Goal: Task Accomplishment & Management: Manage account settings

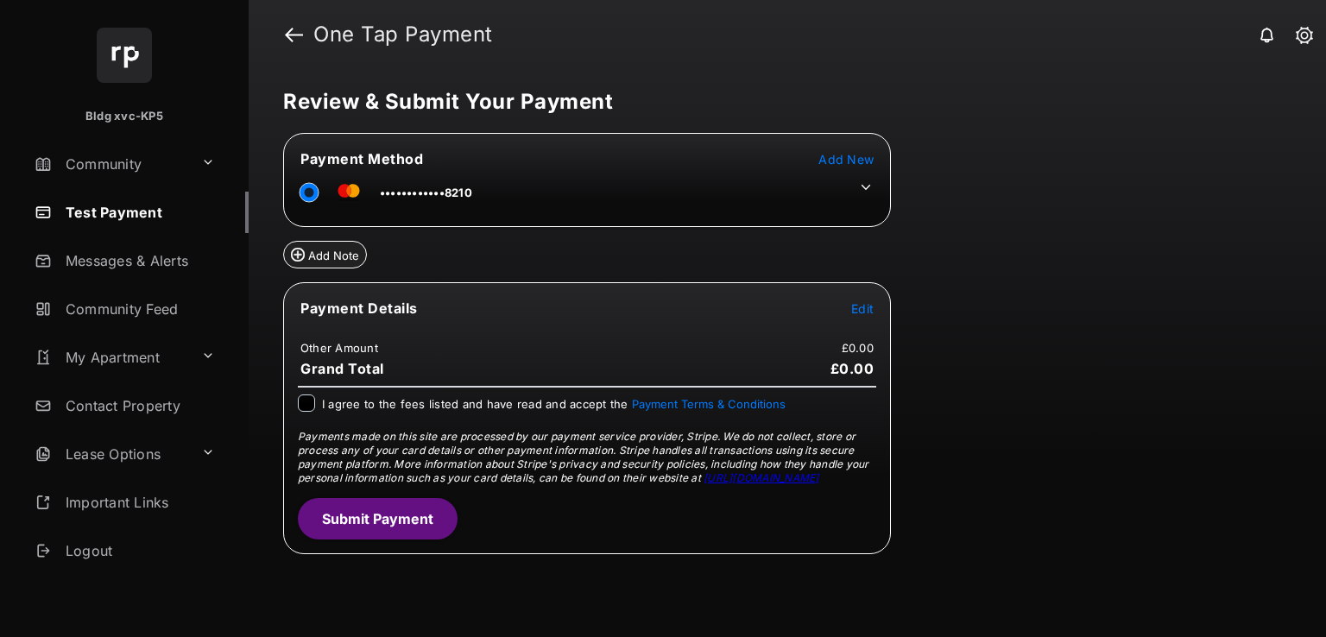
click at [836, 161] on span "Add New" at bounding box center [845, 159] width 55 height 15
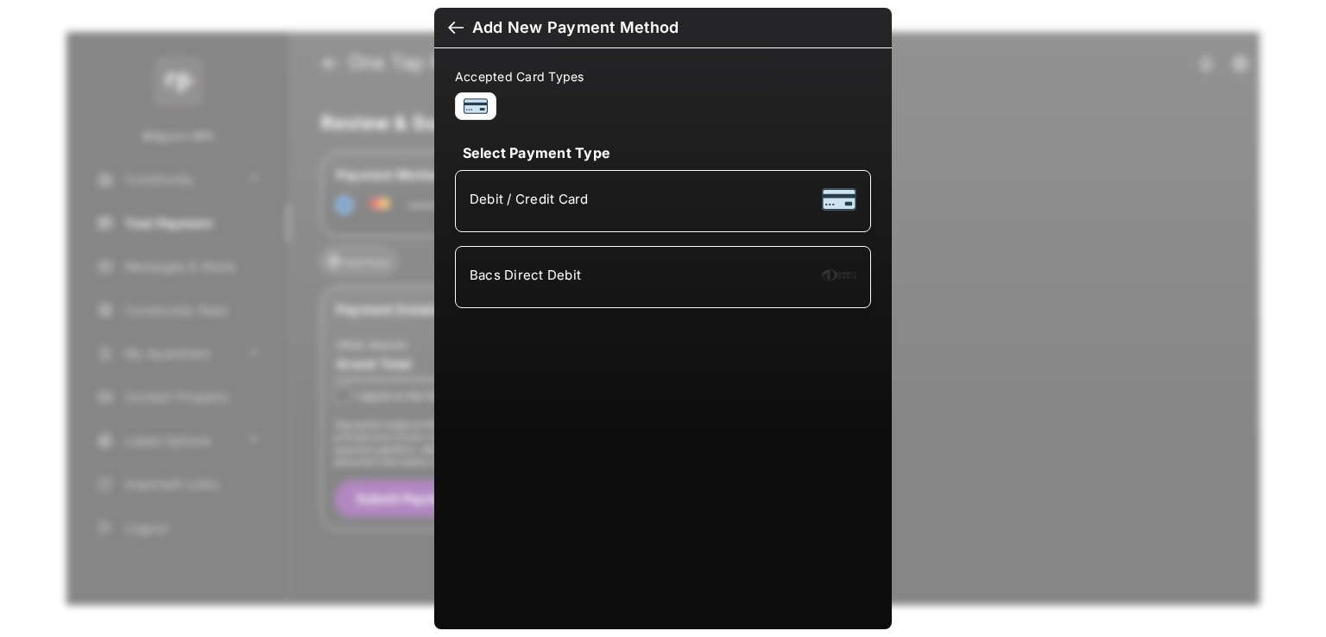
click at [618, 274] on div "Bacs Direct Debit" at bounding box center [663, 277] width 387 height 33
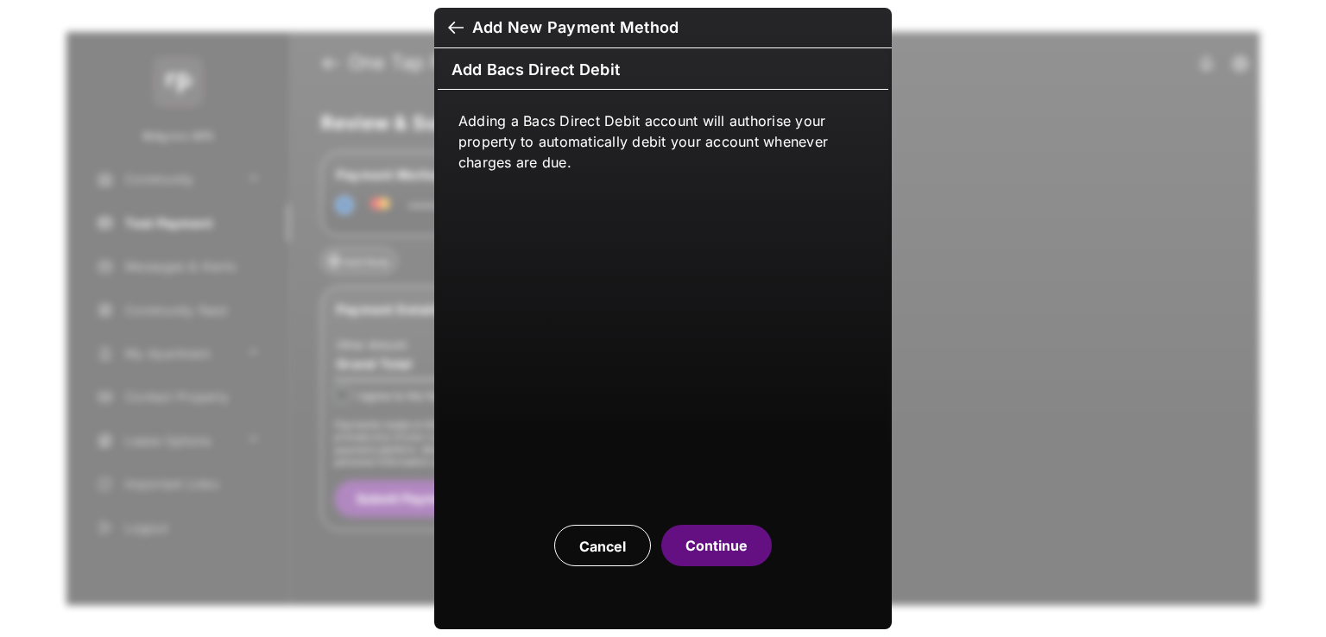
click at [711, 547] on button "Continue" at bounding box center [716, 545] width 111 height 41
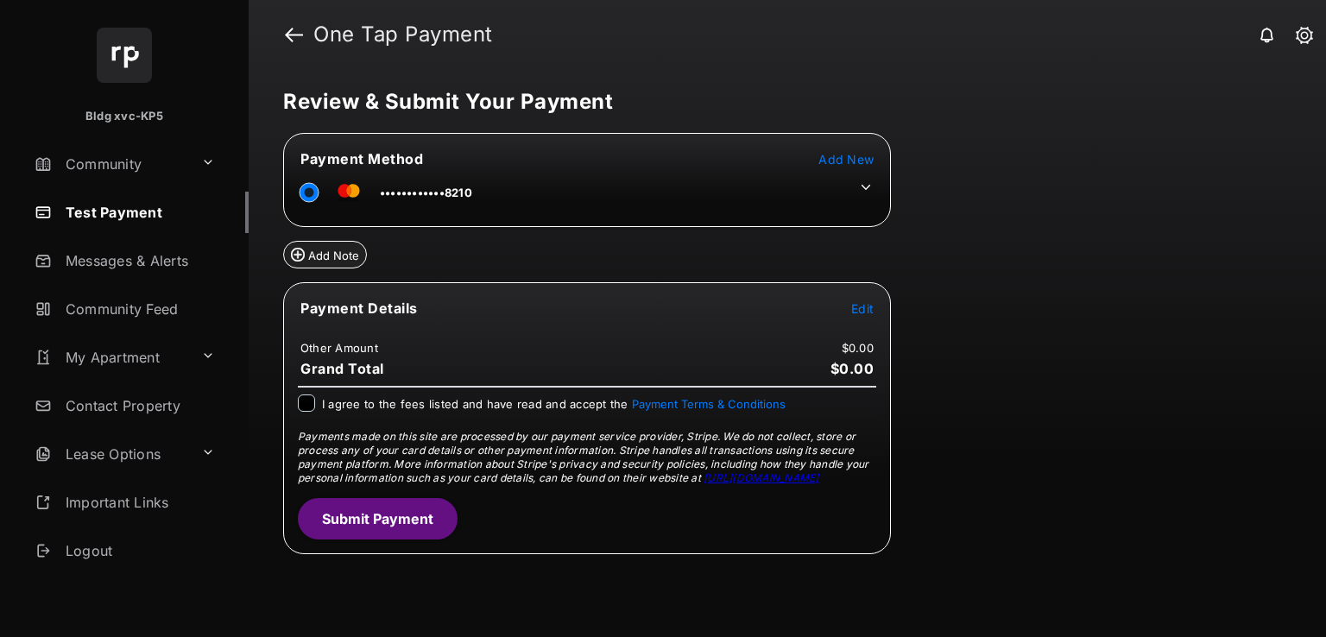
drag, startPoint x: 135, startPoint y: 211, endPoint x: 169, endPoint y: 223, distance: 36.6
click at [135, 211] on link "Test Payment" at bounding box center [138, 212] width 221 height 41
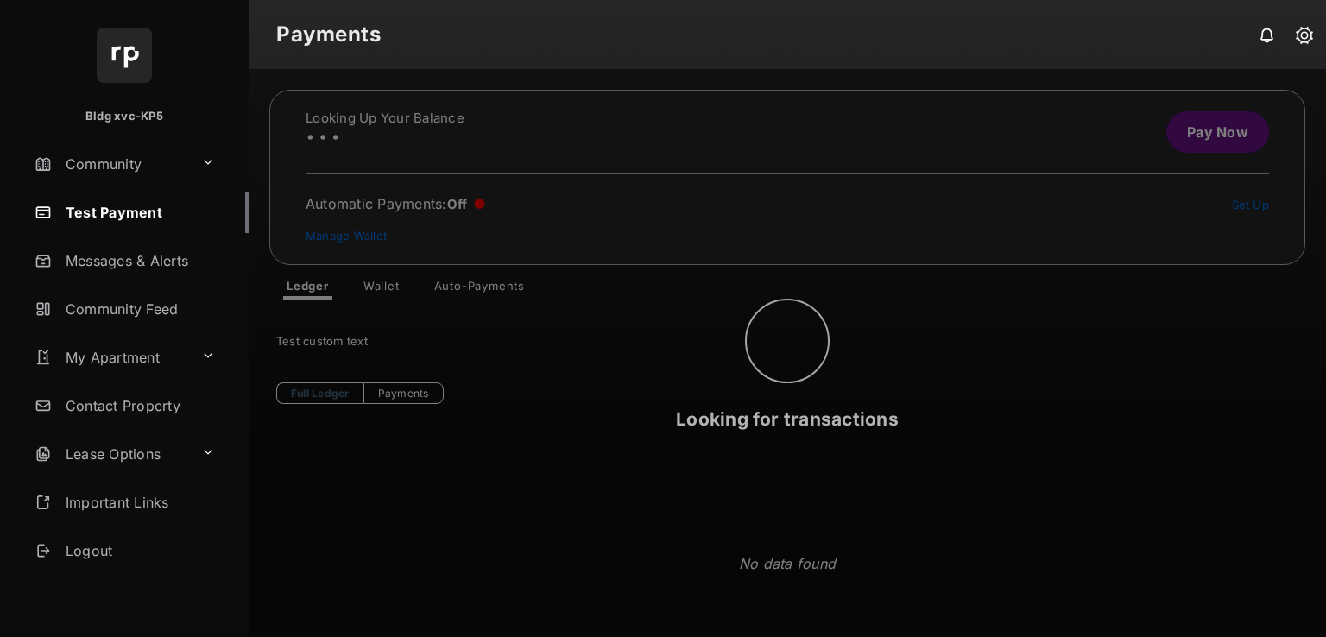
click at [493, 282] on div "Looking for transactions" at bounding box center [788, 353] width 1078 height 568
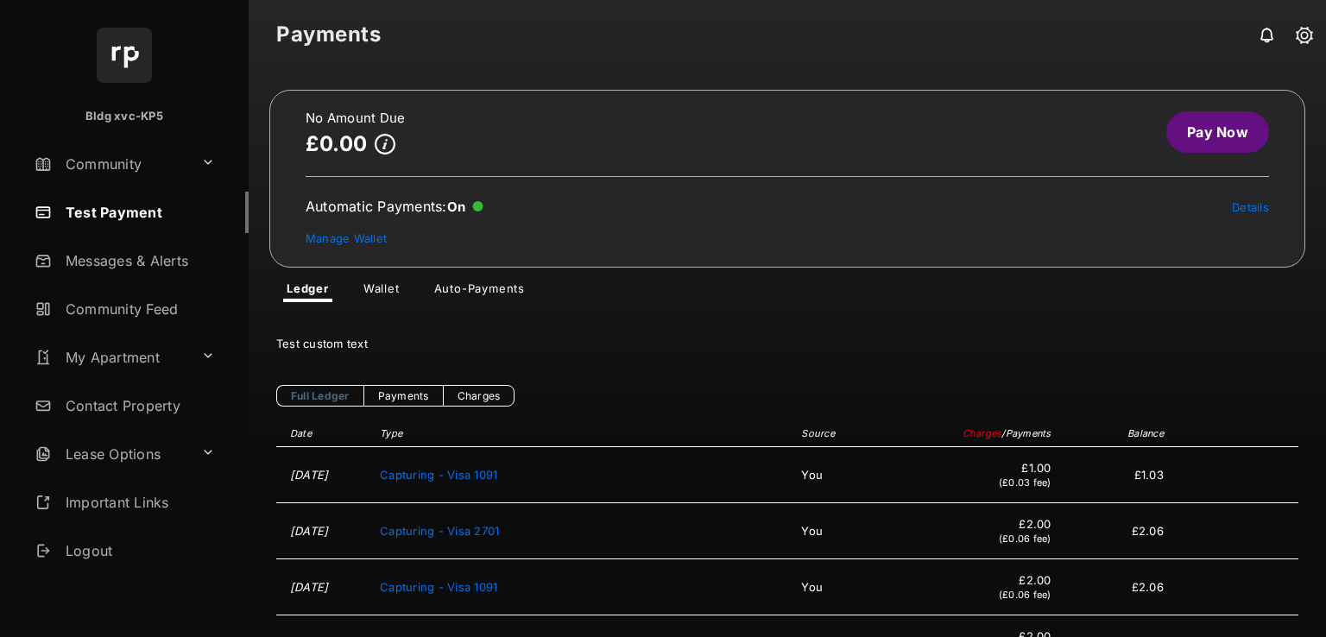
click at [483, 288] on link "Auto-Payments" at bounding box center [479, 291] width 118 height 21
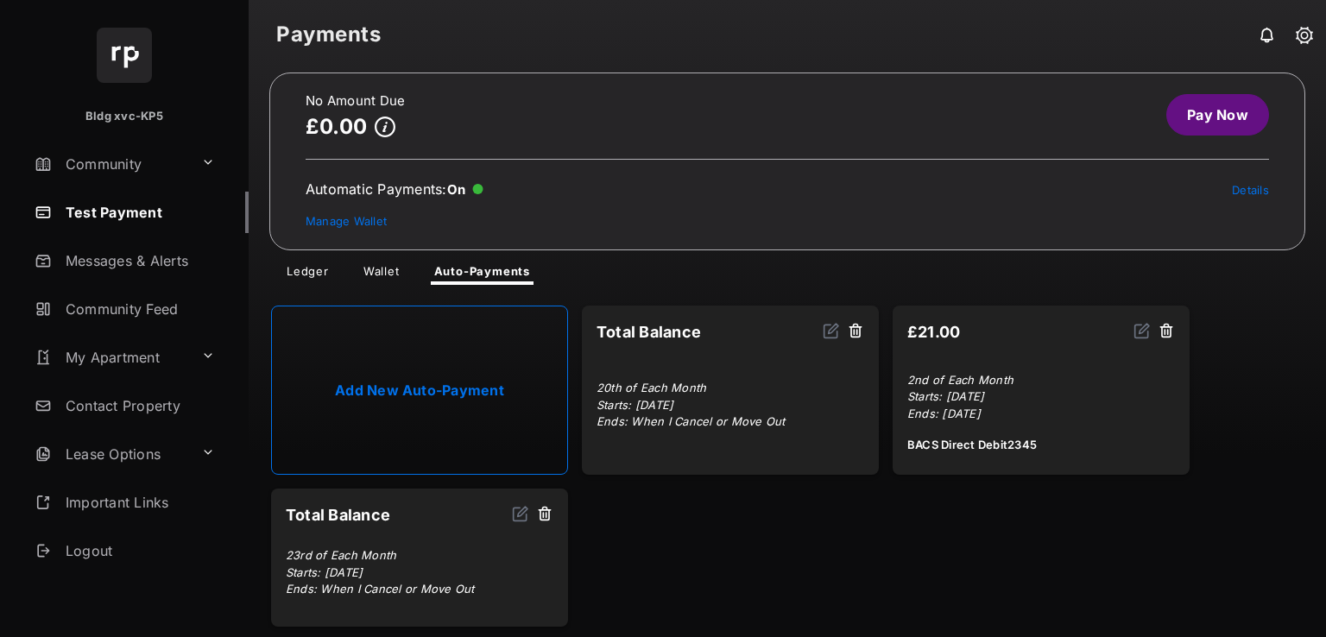
scroll to position [26, 0]
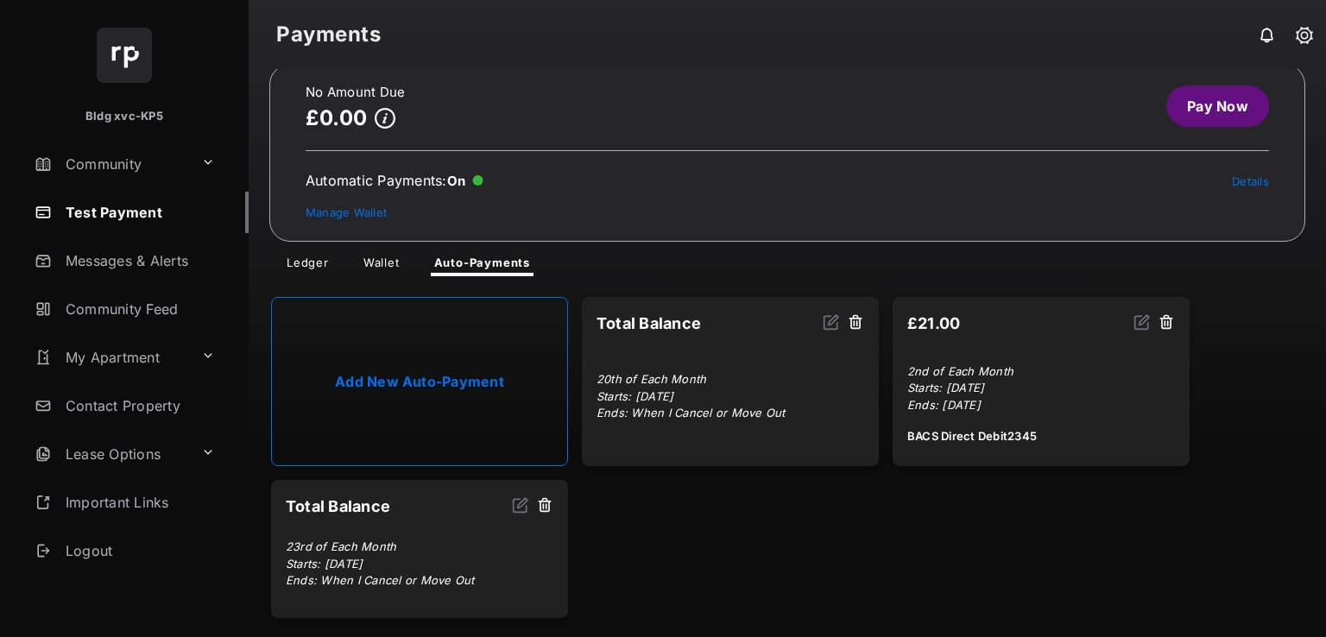
click at [525, 502] on img at bounding box center [520, 504] width 17 height 17
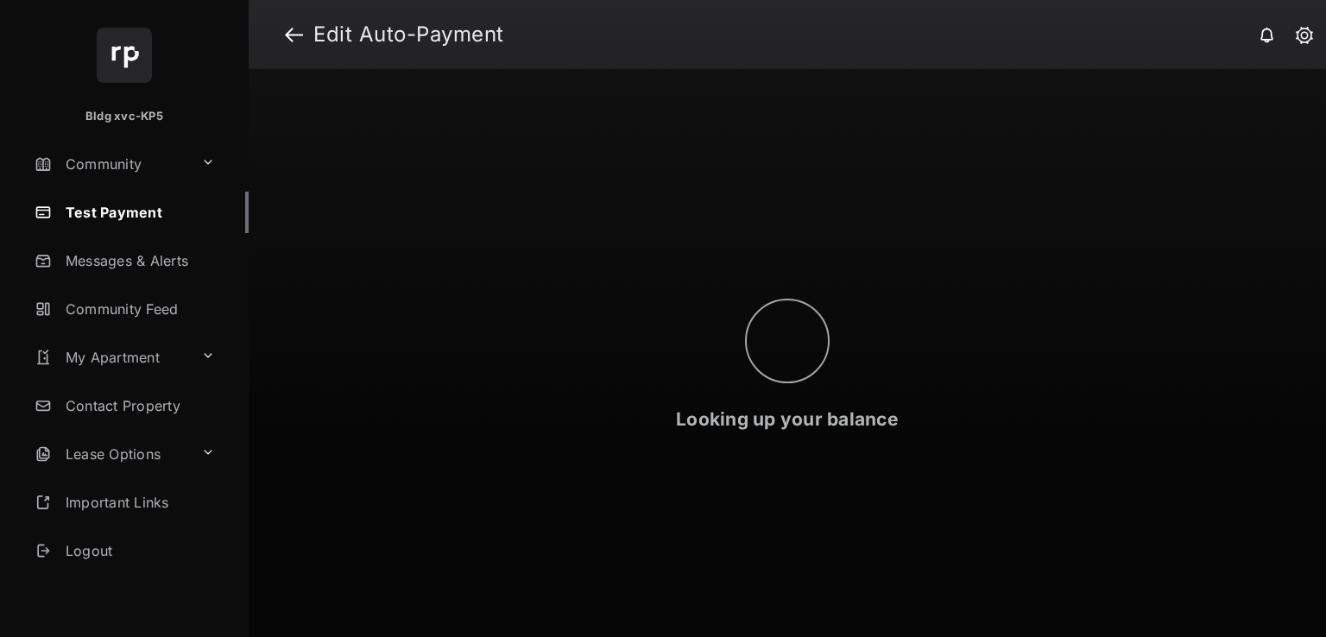
select select "**********"
select select "*"
select select "**********"
select select "*"
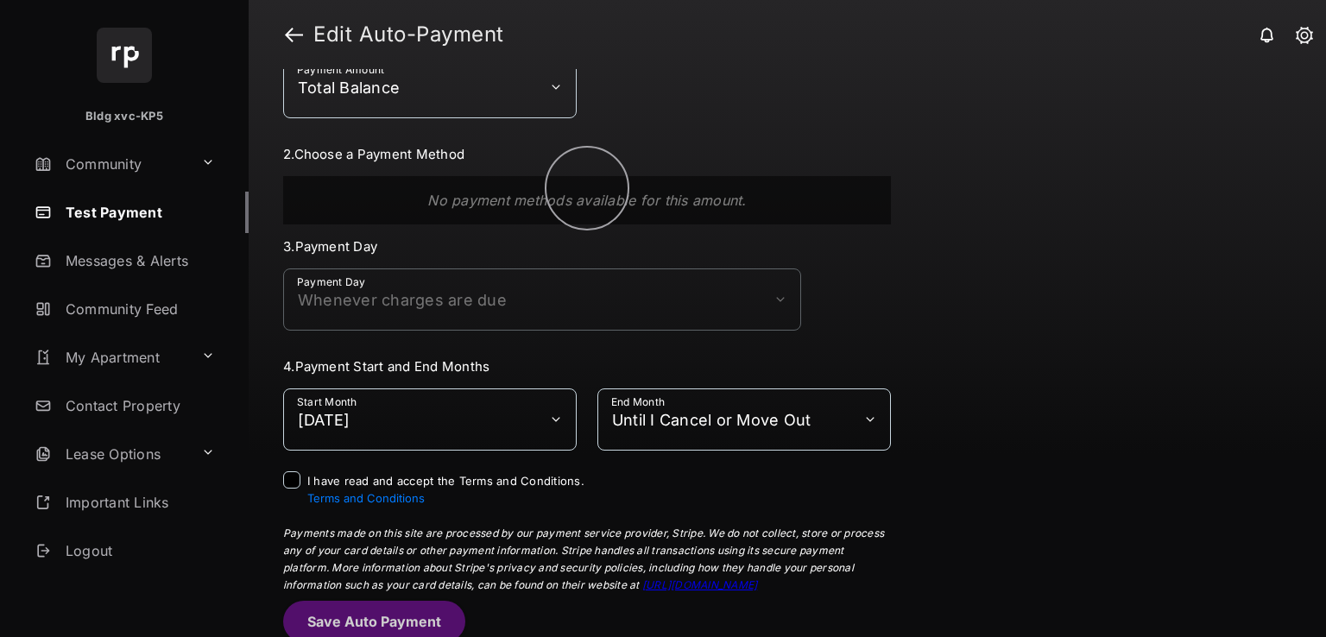
scroll to position [60, 0]
click at [414, 87] on select "**********" at bounding box center [430, 86] width 294 height 62
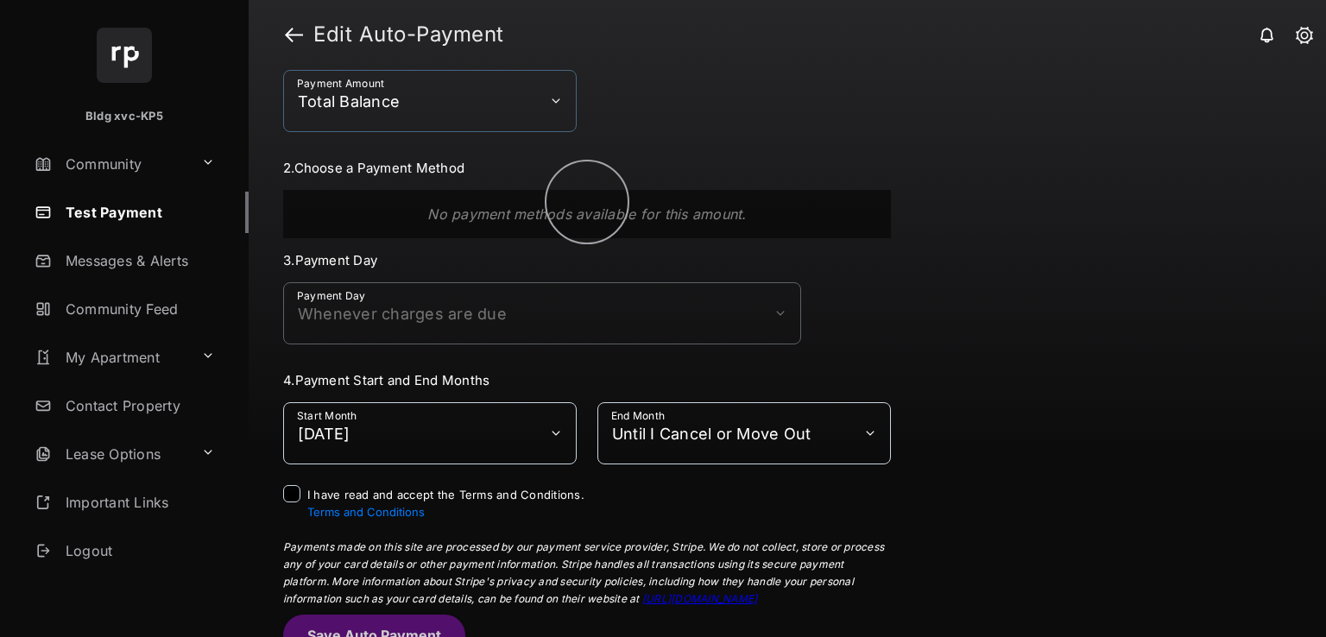
click at [415, 87] on select "**********" at bounding box center [430, 101] width 294 height 62
click at [292, 31] on link at bounding box center [294, 34] width 18 height 41
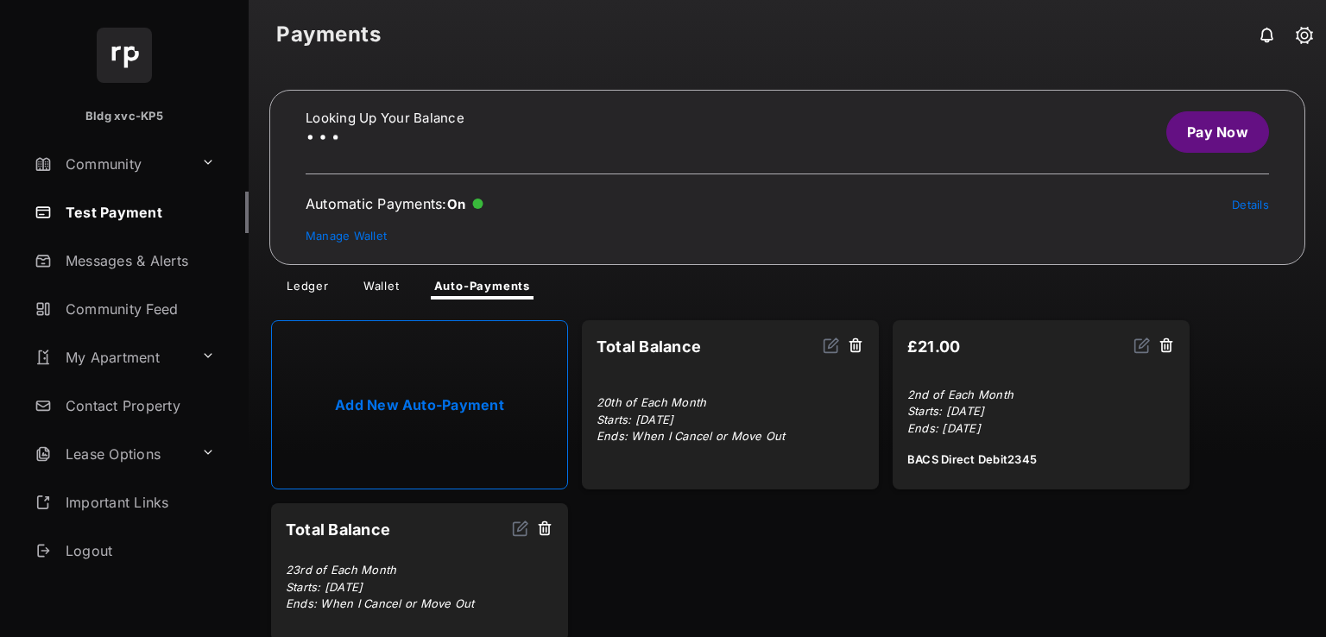
click at [383, 291] on link "Wallet" at bounding box center [382, 289] width 64 height 21
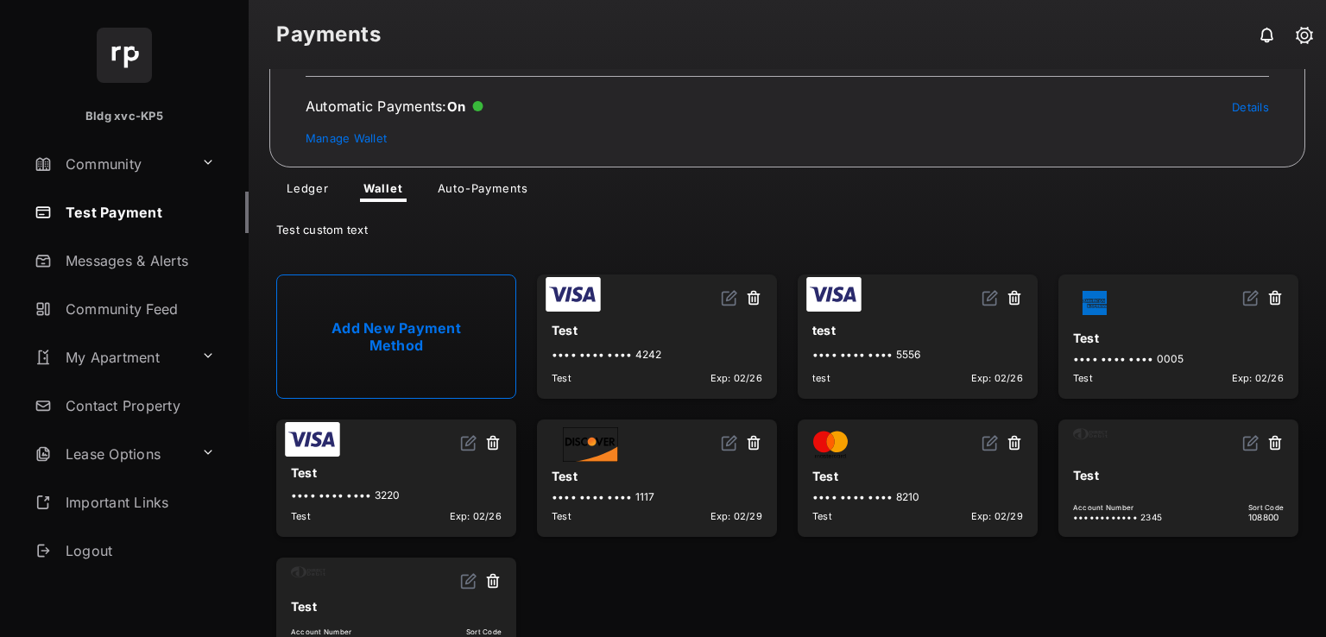
scroll to position [151, 0]
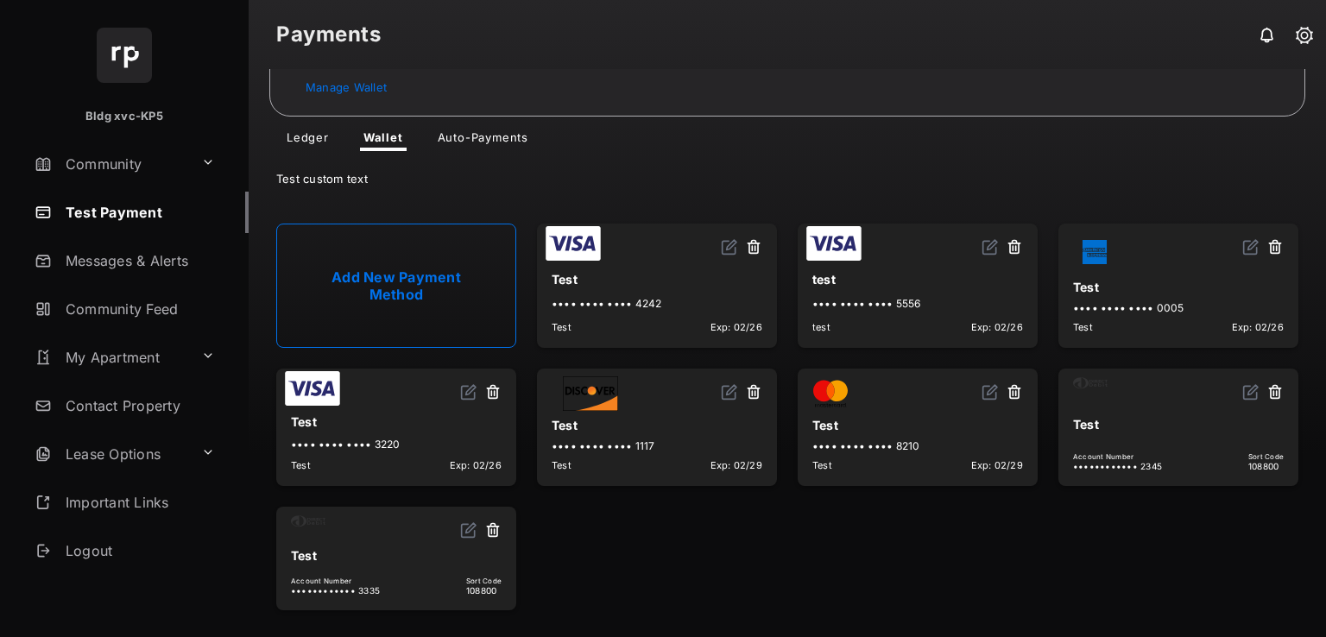
click at [497, 531] on button at bounding box center [492, 531] width 17 height 20
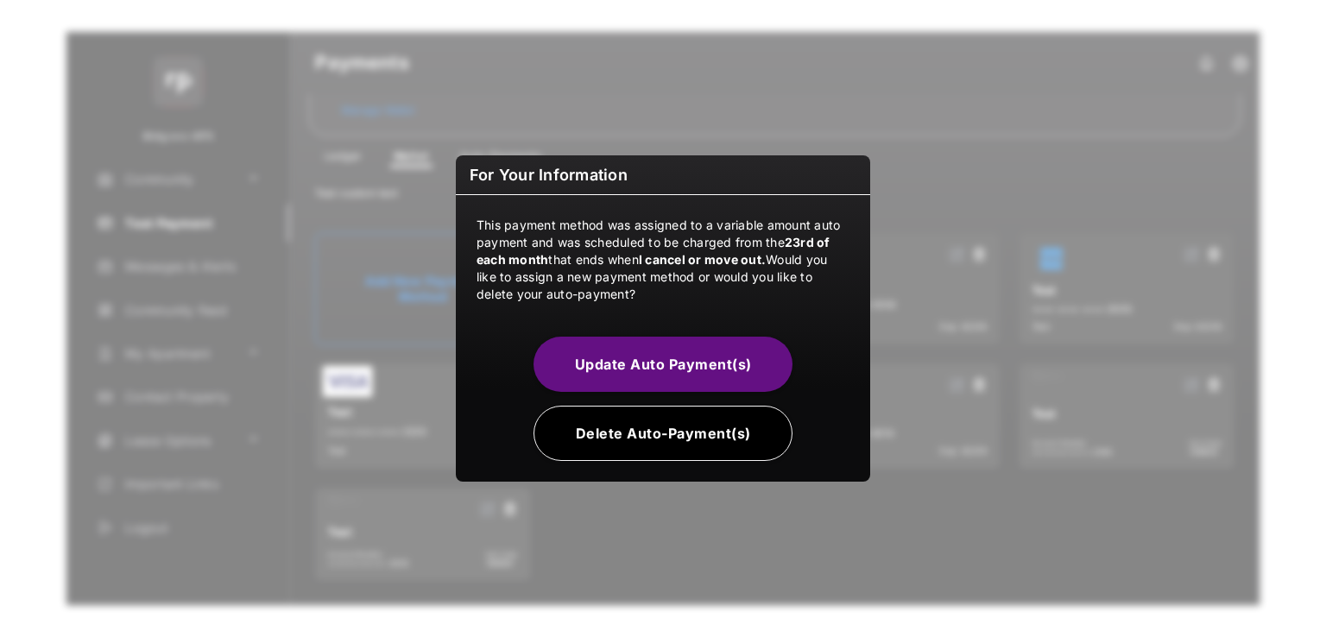
click at [673, 437] on button "Delete Auto-Payment(s)" at bounding box center [663, 433] width 259 height 55
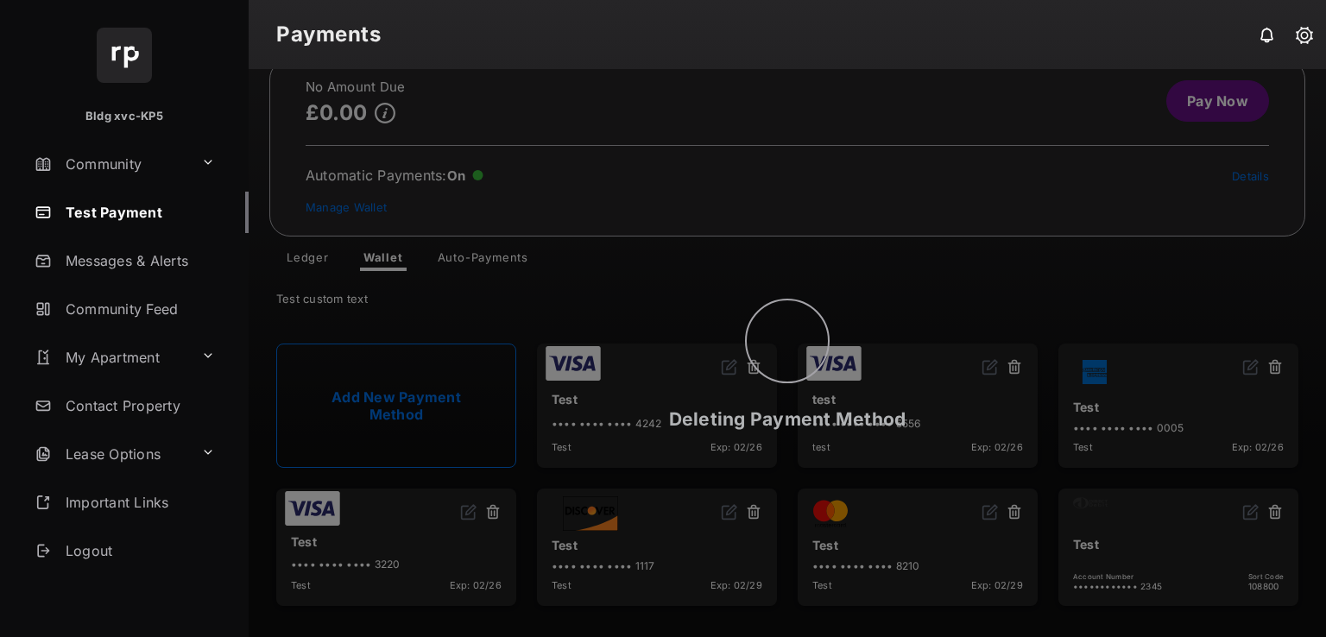
scroll to position [28, 0]
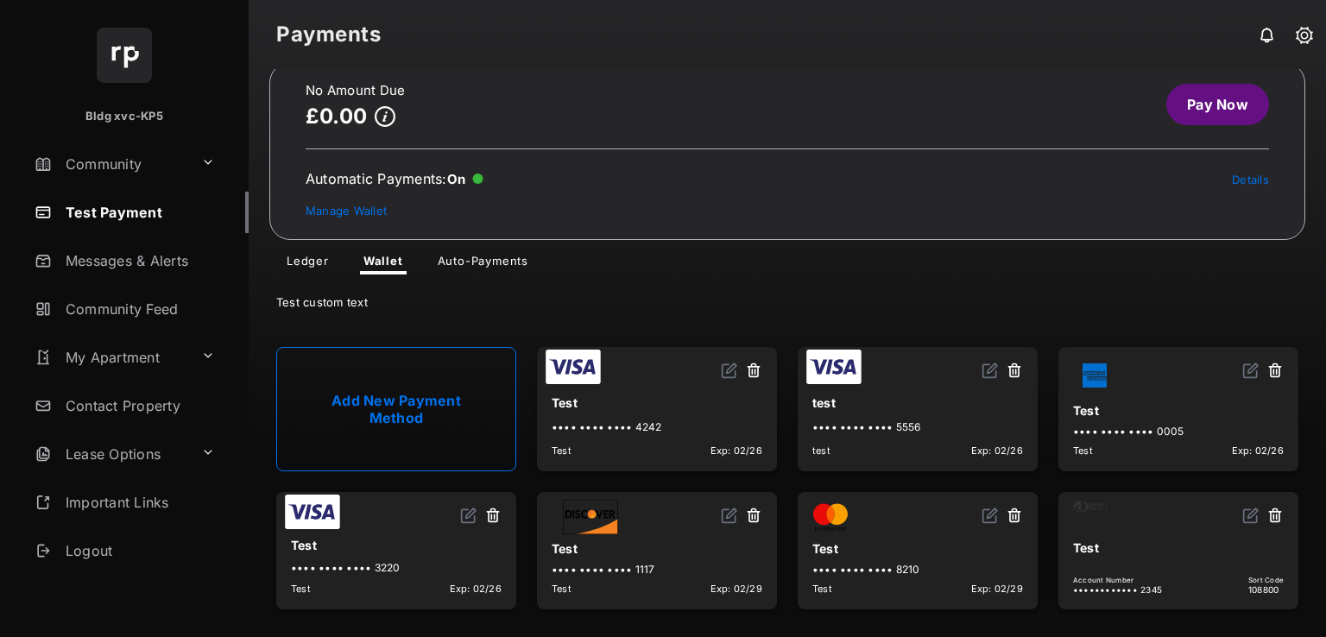
click at [468, 401] on link "Add New Payment Method" at bounding box center [396, 409] width 240 height 124
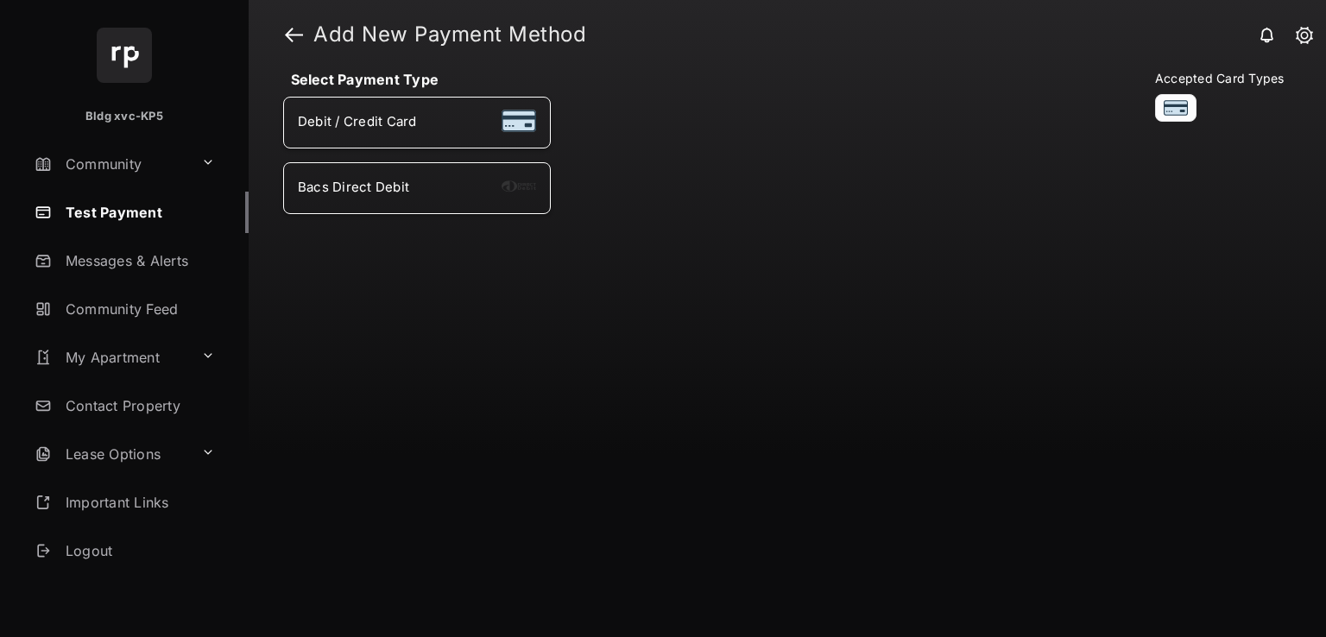
click at [490, 204] on li "Bacs Direct Debit" at bounding box center [417, 188] width 268 height 52
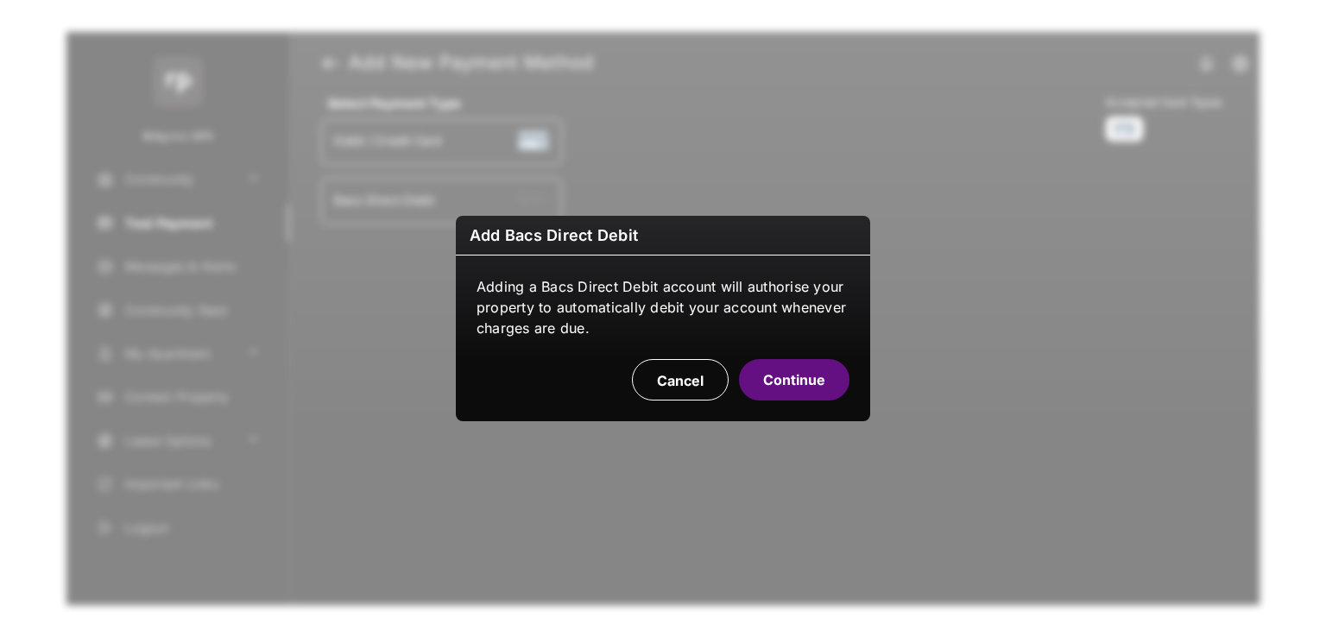
click at [817, 389] on button "Continue" at bounding box center [794, 379] width 111 height 41
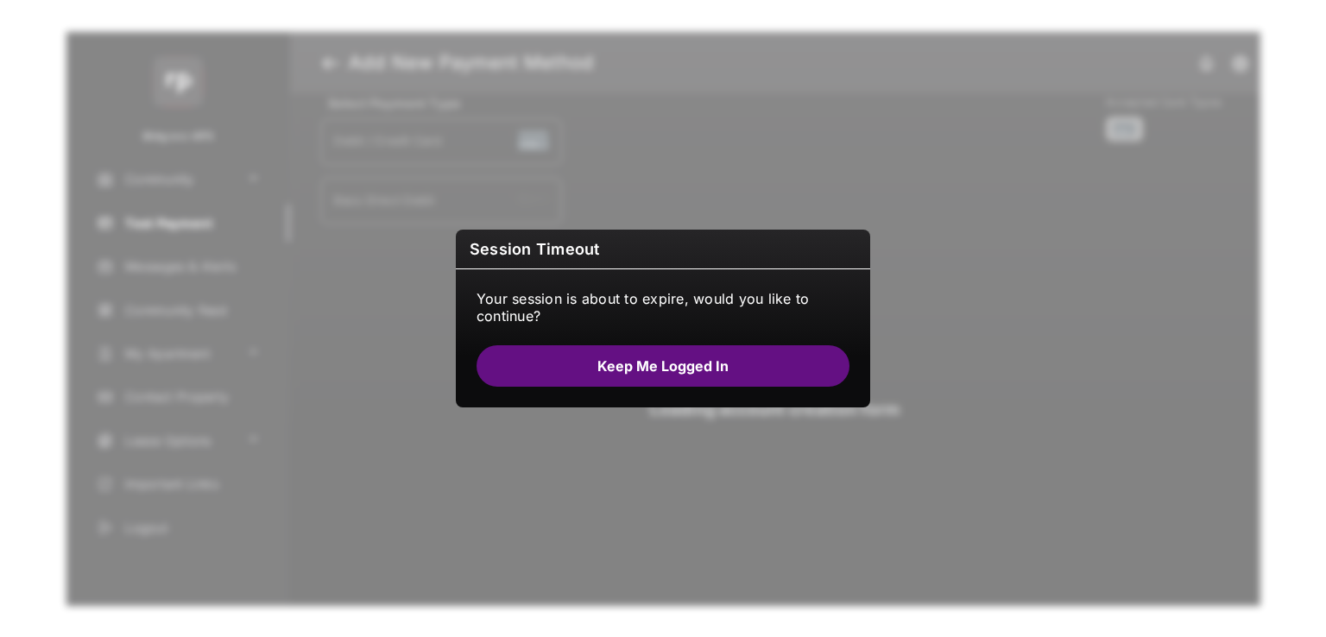
click at [572, 357] on button "Keep me logged in" at bounding box center [663, 365] width 373 height 41
